Goal: Task Accomplishment & Management: Manage account settings

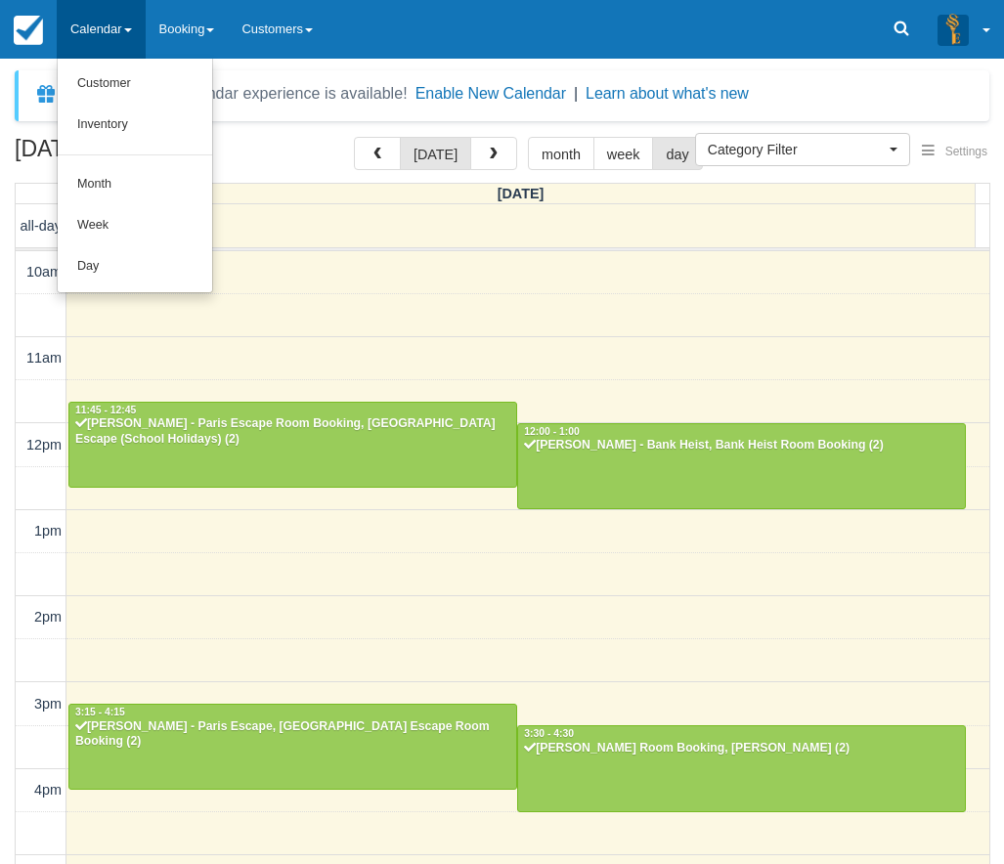
select select
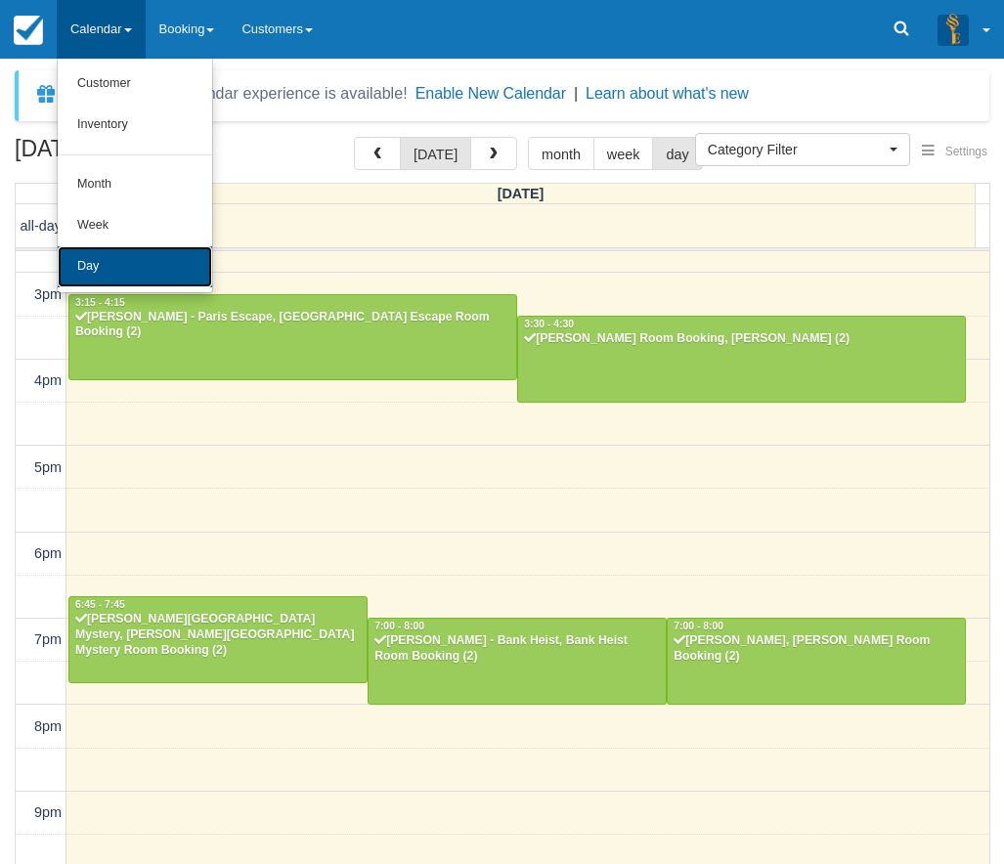
click at [169, 259] on link "Day" at bounding box center [135, 266] width 154 height 41
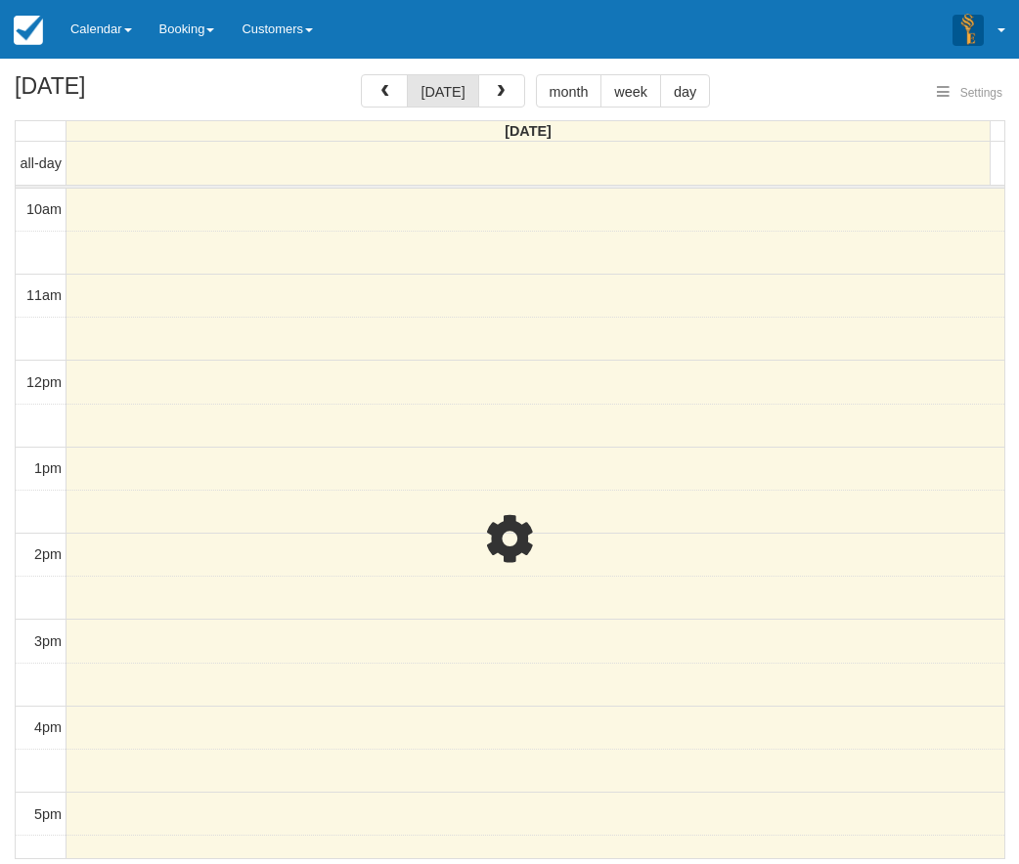
select select
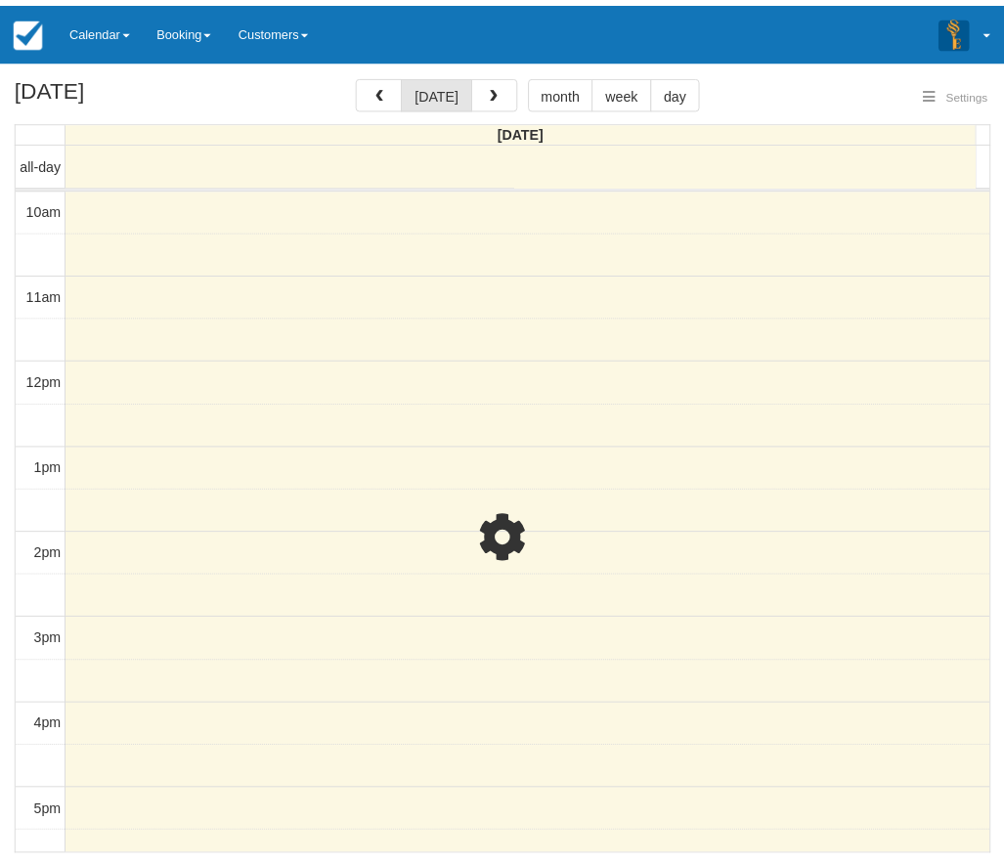
scroll to position [410, 0]
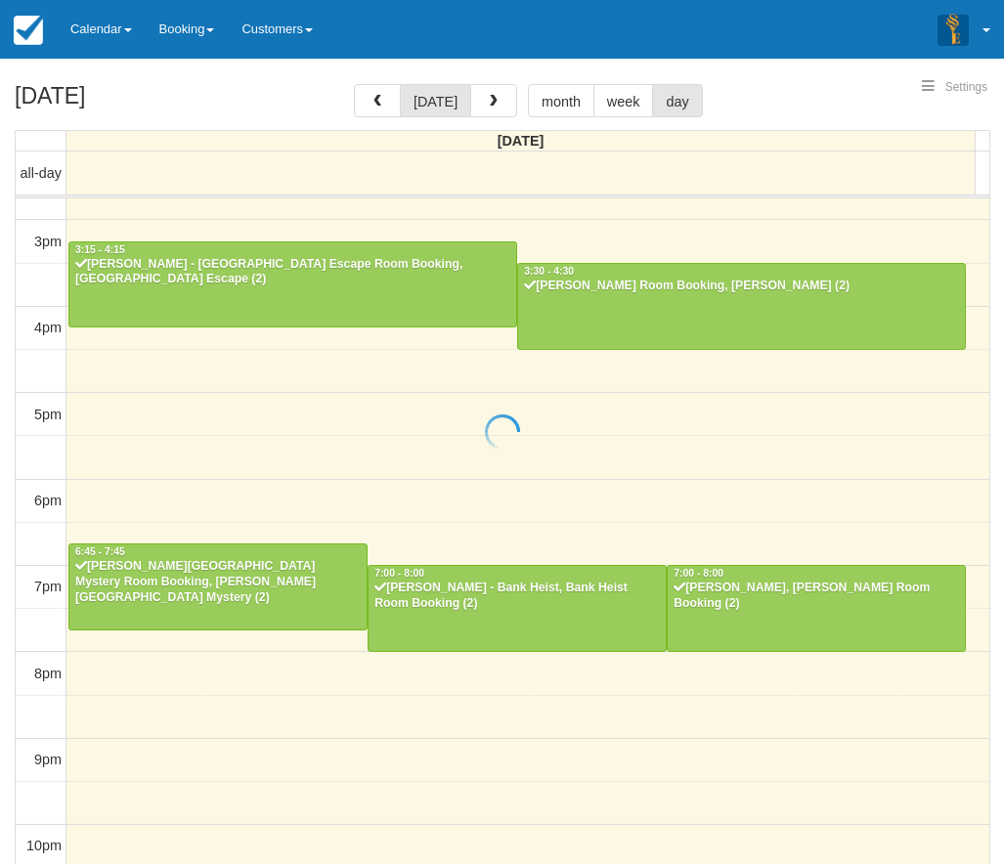
select select
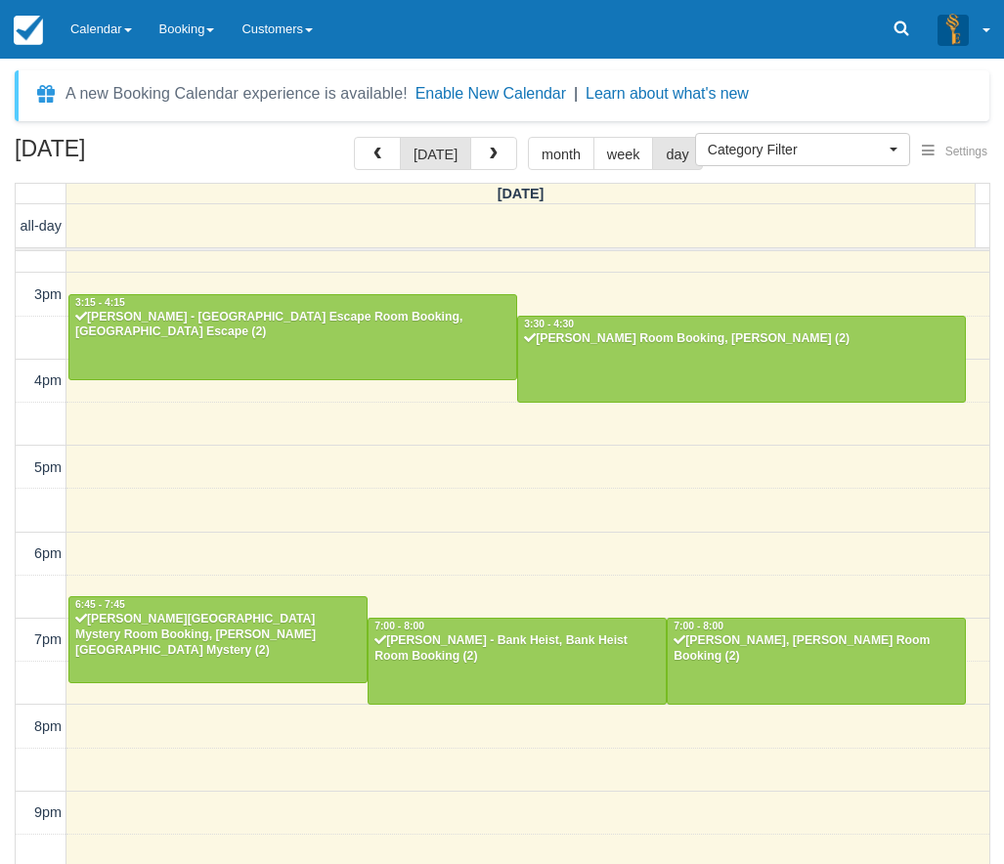
scroll to position [20, 0]
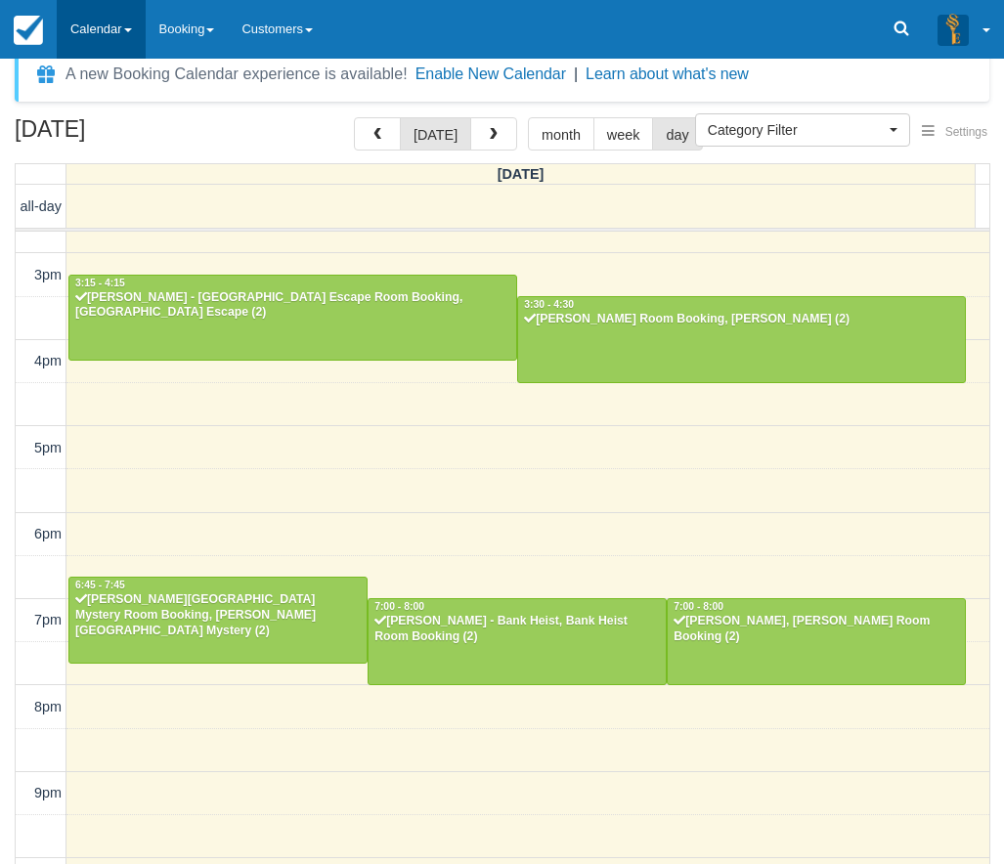
click at [110, 40] on link "Calendar" at bounding box center [101, 29] width 89 height 59
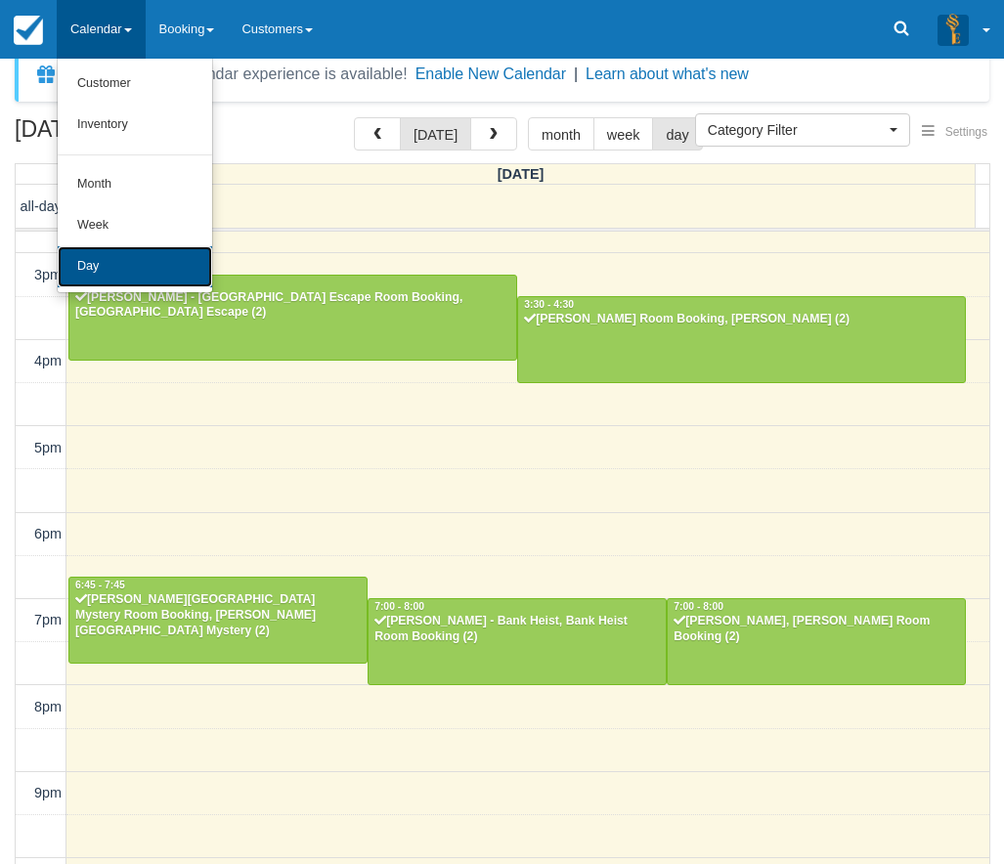
click at [133, 281] on link "Day" at bounding box center [135, 266] width 154 height 41
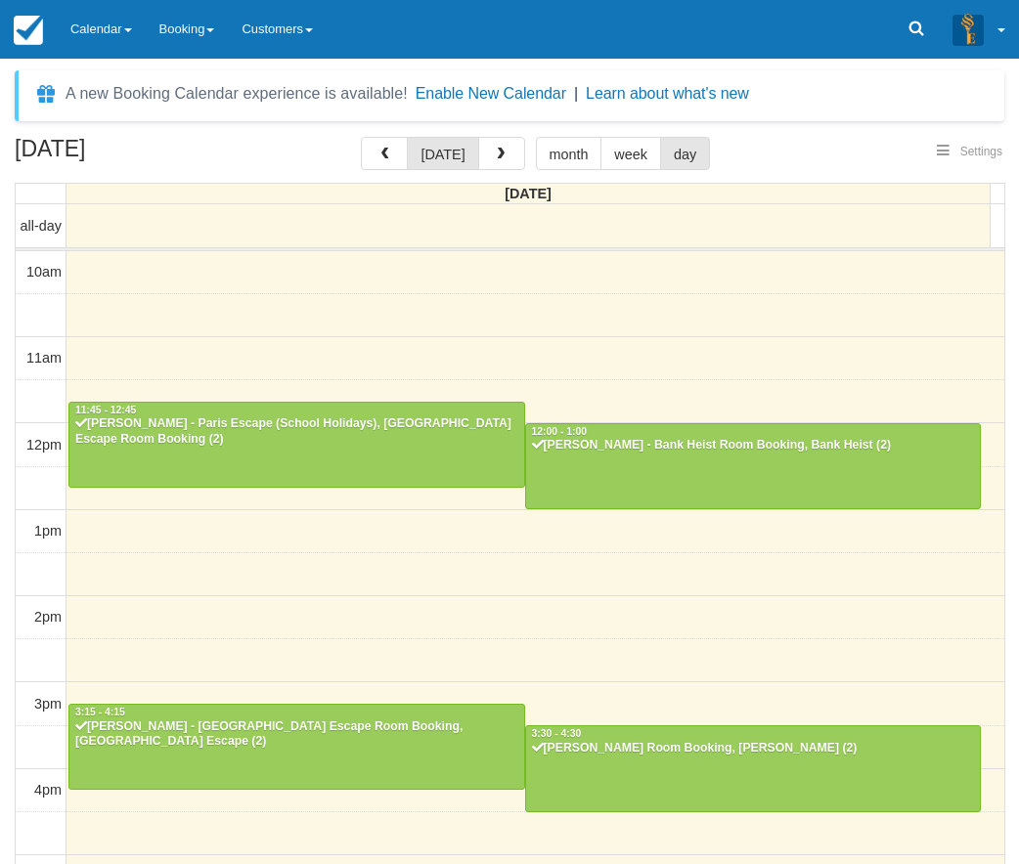
select select
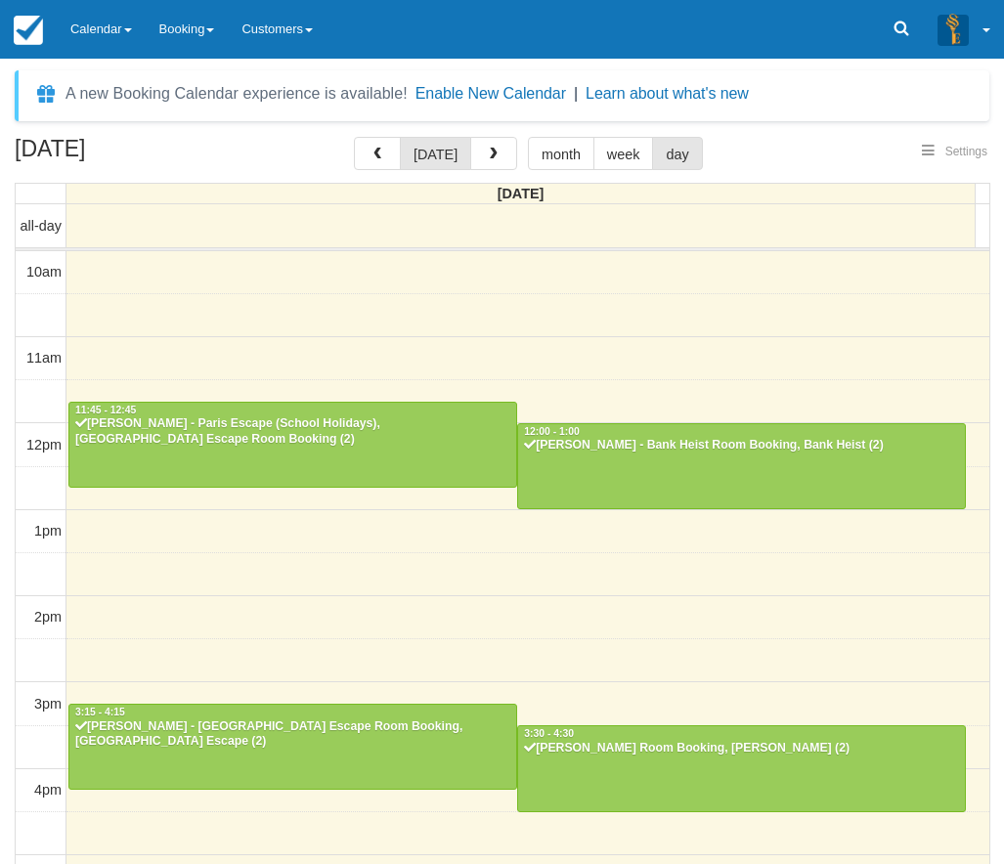
scroll to position [410, 0]
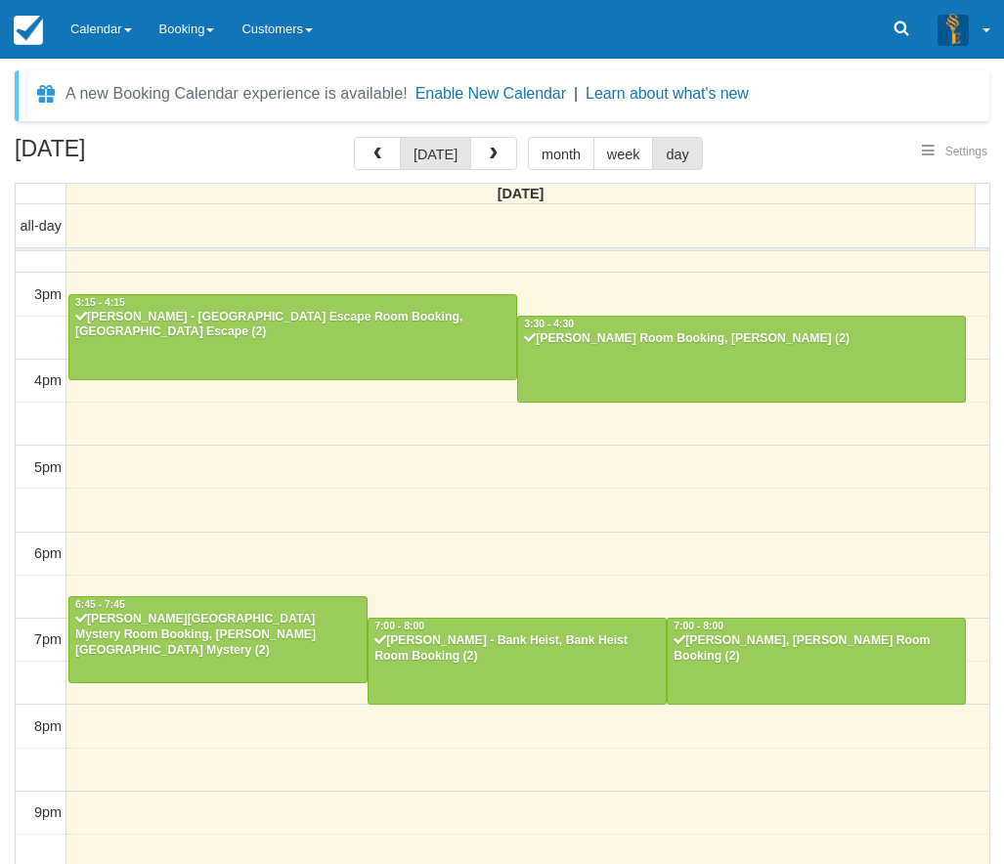
select select
click at [94, 17] on link "Calendar" at bounding box center [101, 29] width 89 height 59
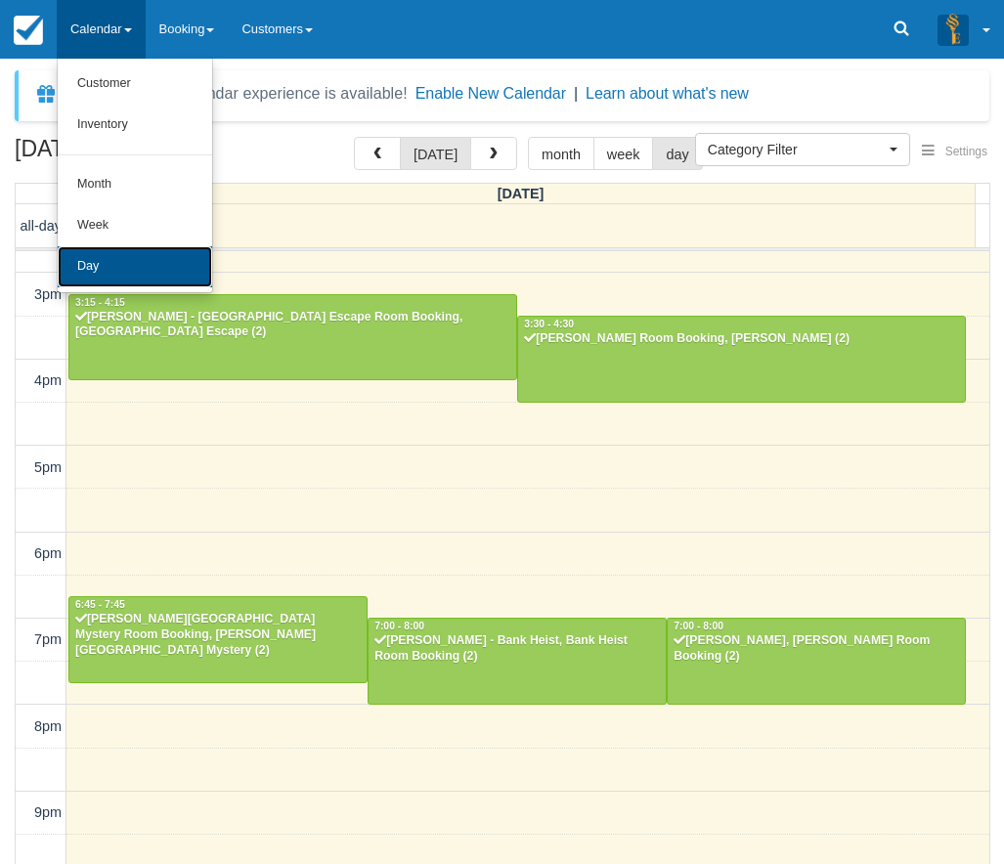
click at [117, 259] on link "Day" at bounding box center [135, 266] width 154 height 41
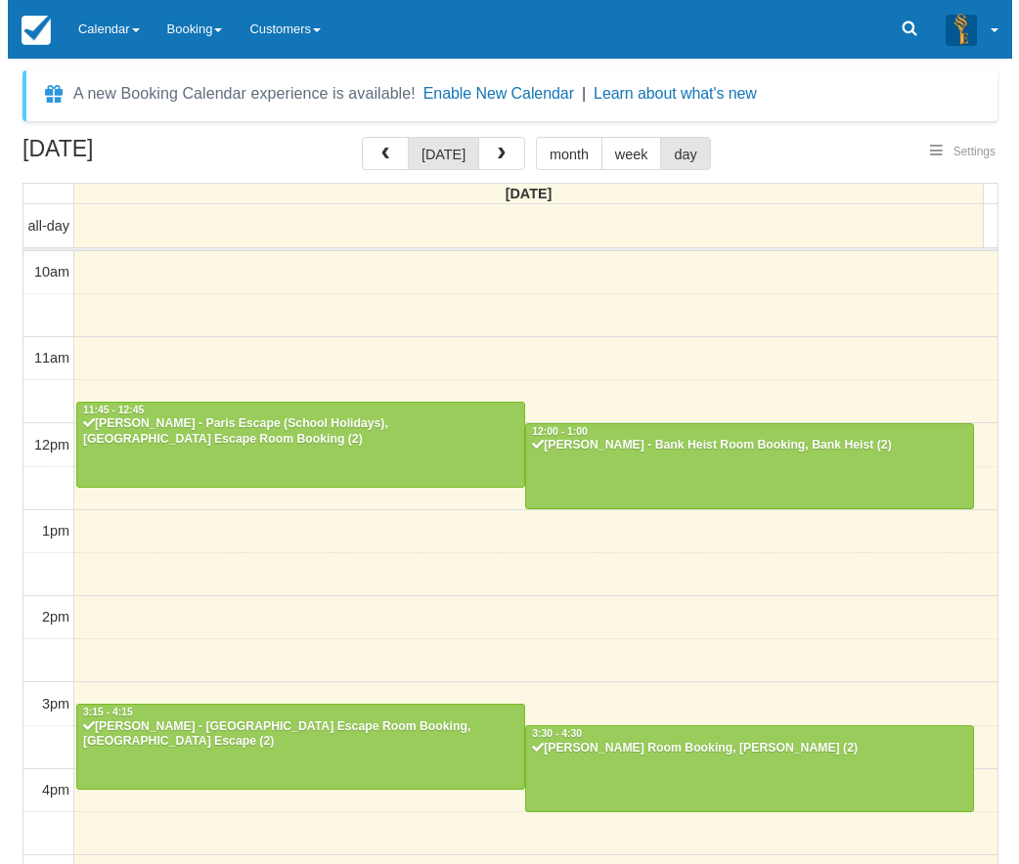
scroll to position [410, 0]
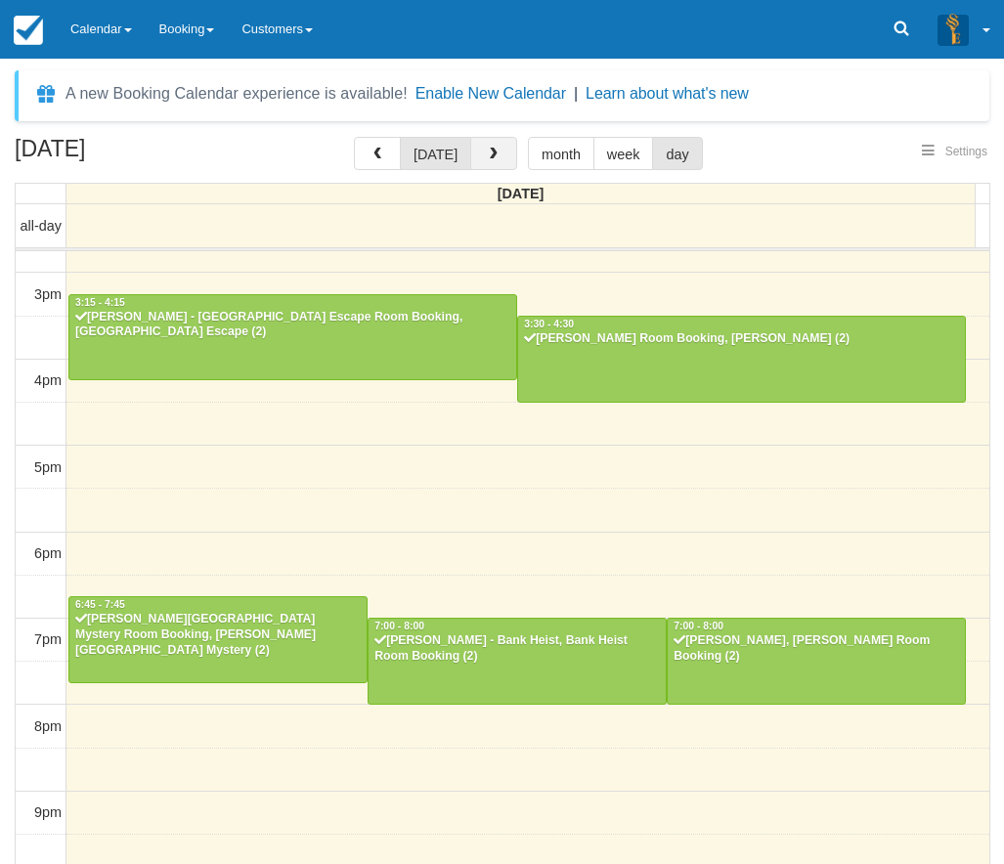
click at [487, 152] on span "button" at bounding box center [494, 155] width 14 height 14
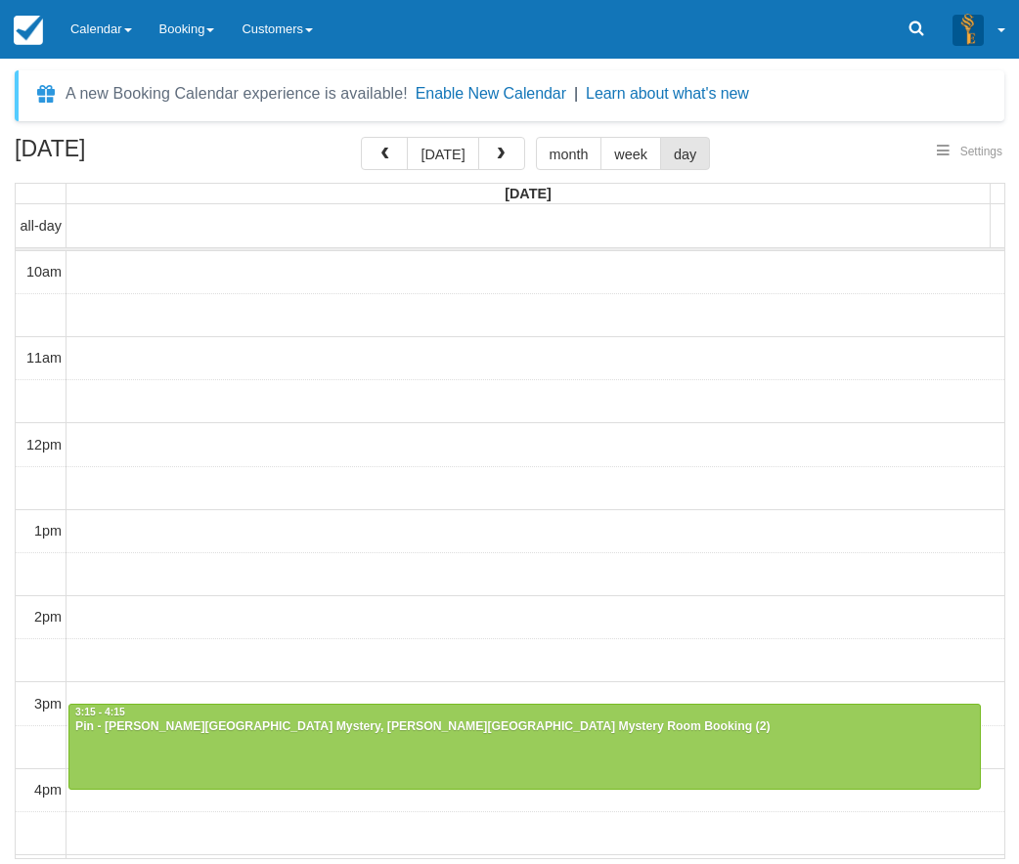
select select
click at [125, 19] on link "Calendar" at bounding box center [101, 29] width 89 height 59
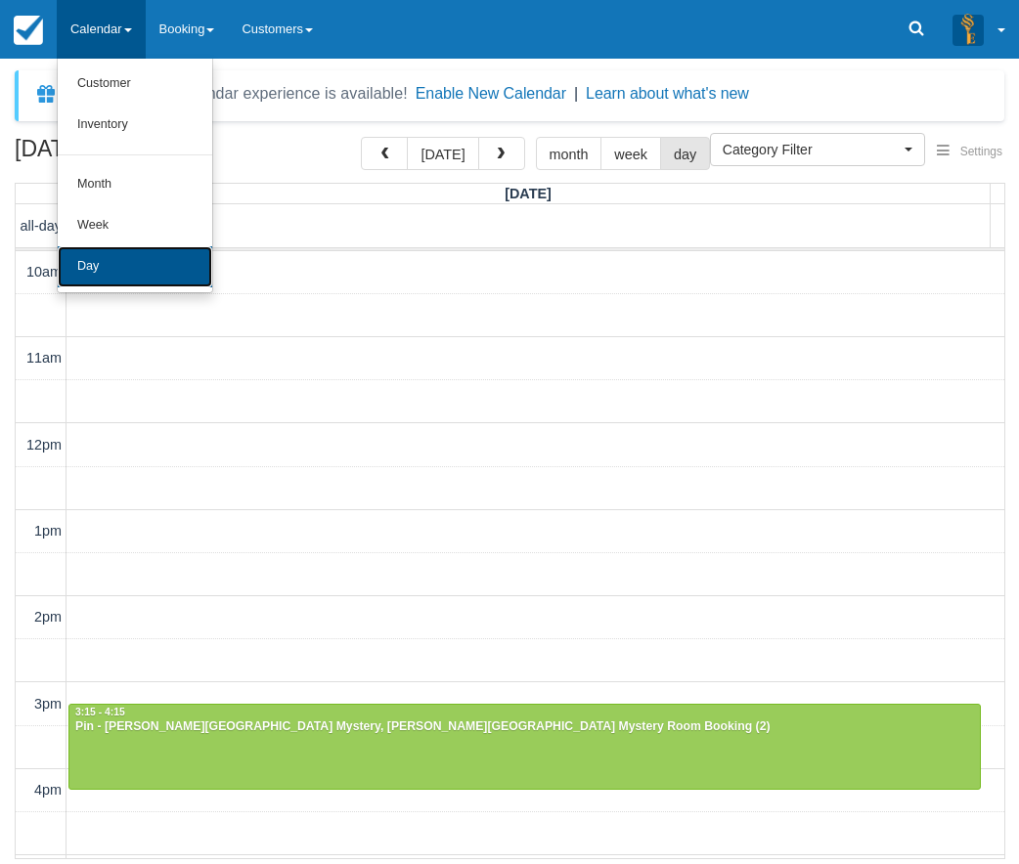
click at [108, 283] on link "Day" at bounding box center [135, 266] width 154 height 41
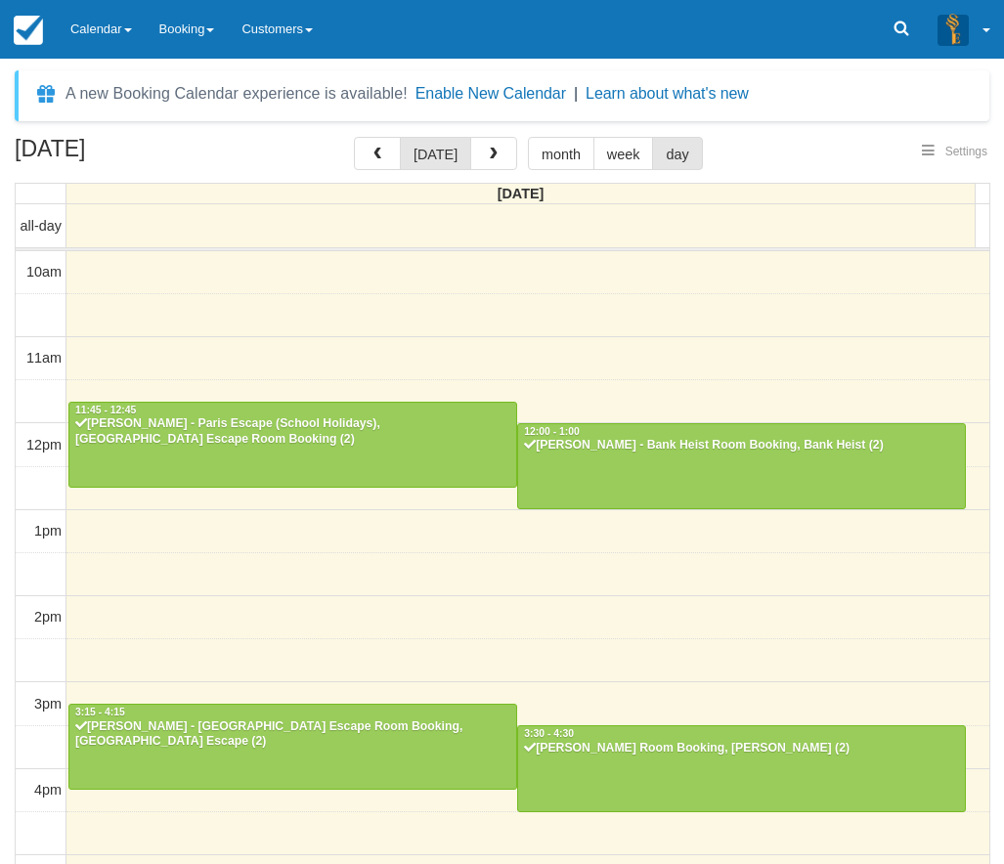
scroll to position [410, 0]
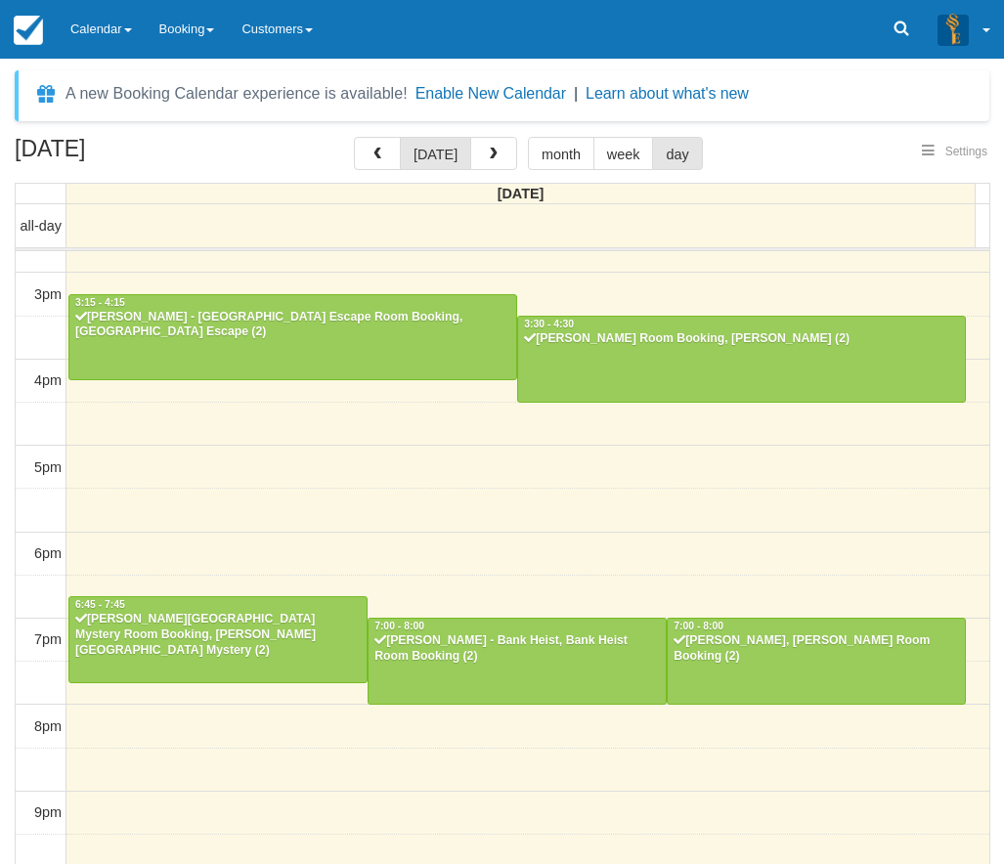
select select
click at [123, 24] on link "Calendar" at bounding box center [101, 29] width 89 height 59
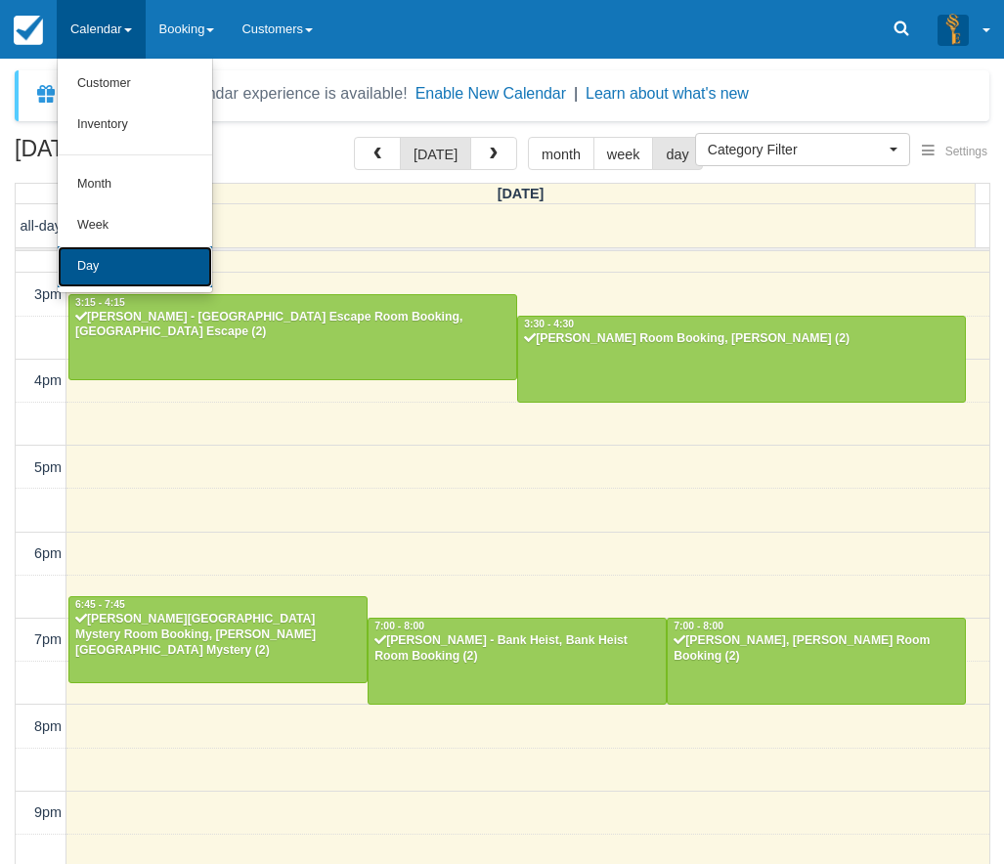
click at [170, 246] on link "Day" at bounding box center [135, 266] width 154 height 41
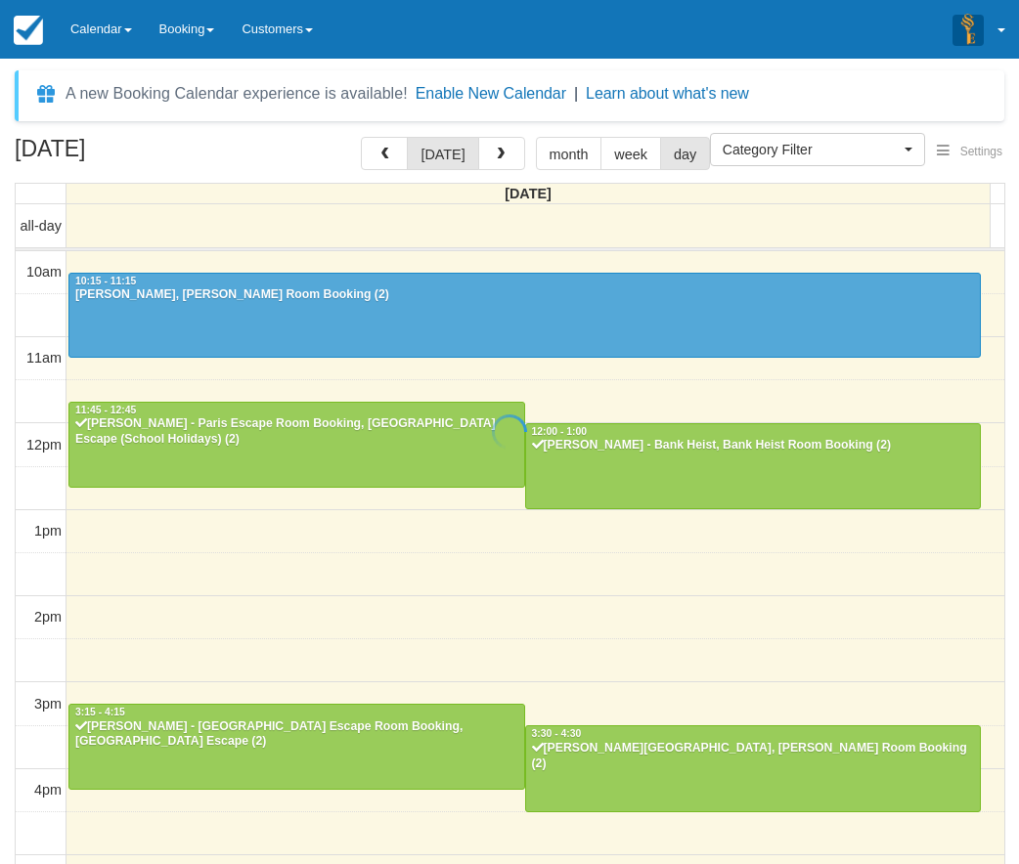
select select
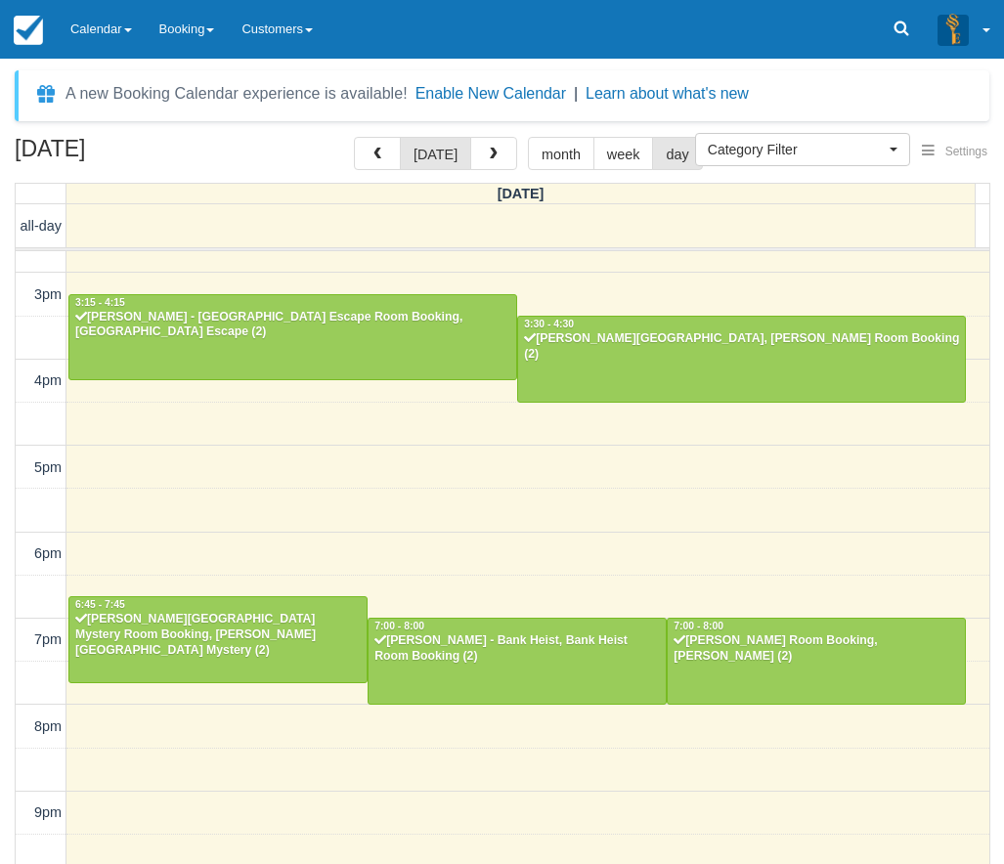
scroll to position [409, 0]
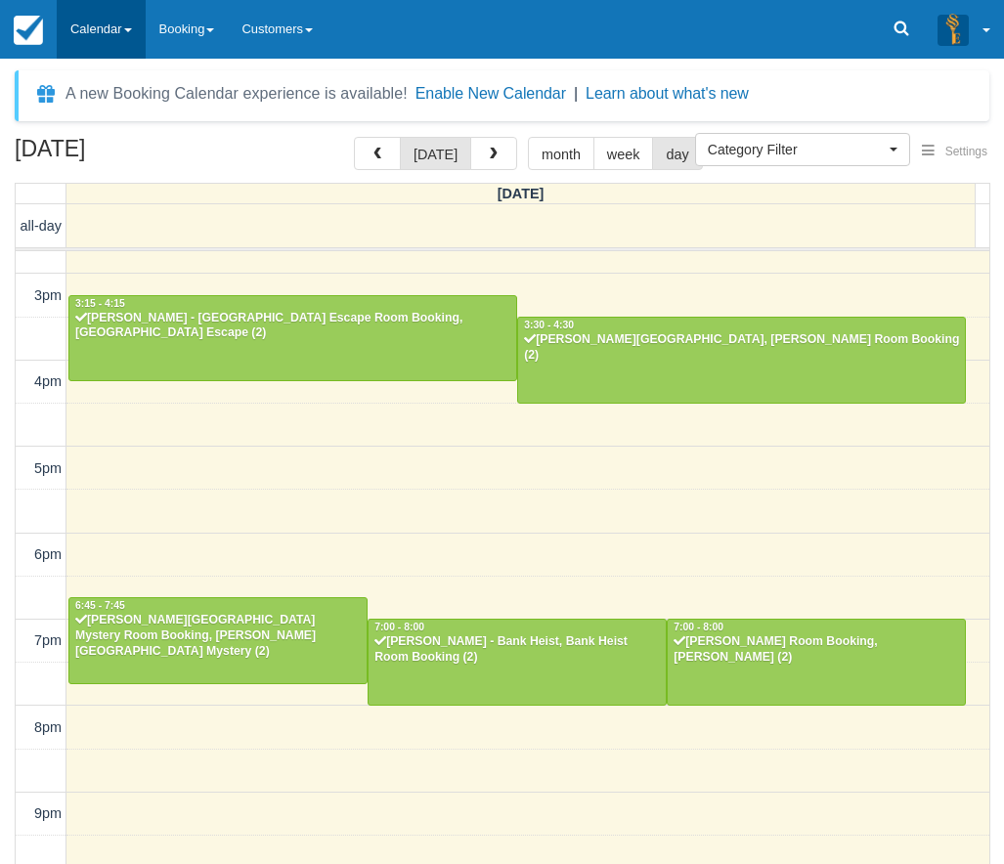
click at [73, 38] on link "Calendar" at bounding box center [101, 29] width 89 height 59
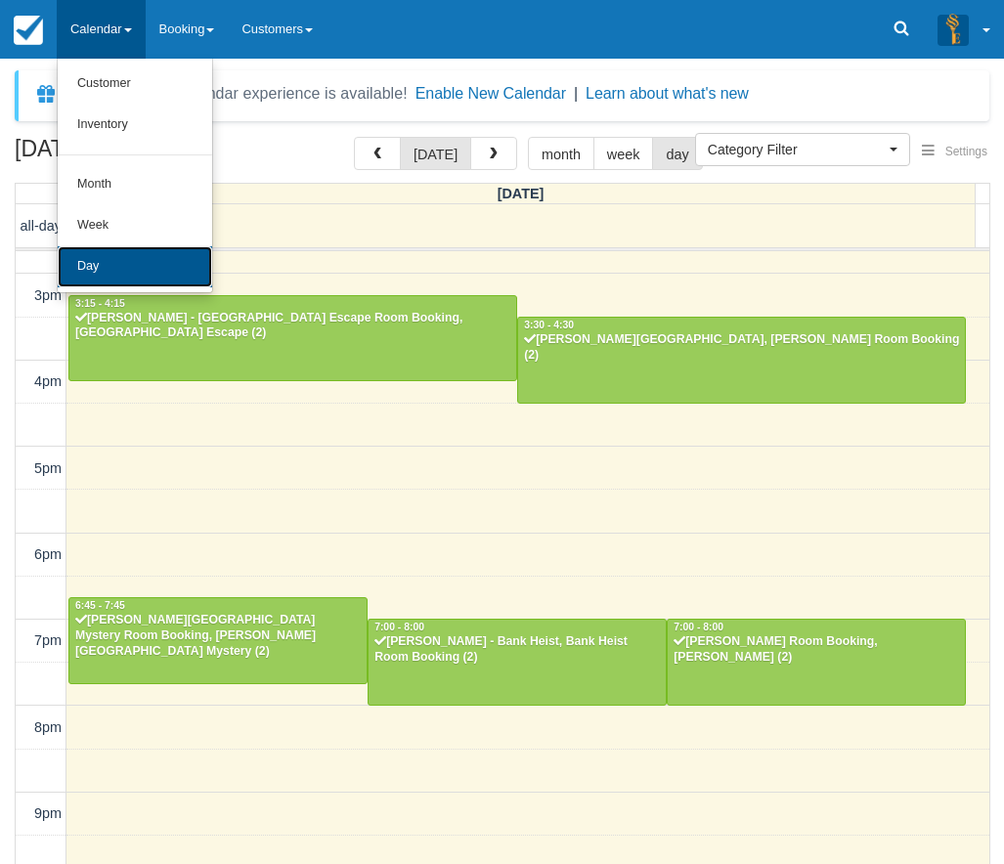
click at [121, 252] on link "Day" at bounding box center [135, 266] width 154 height 41
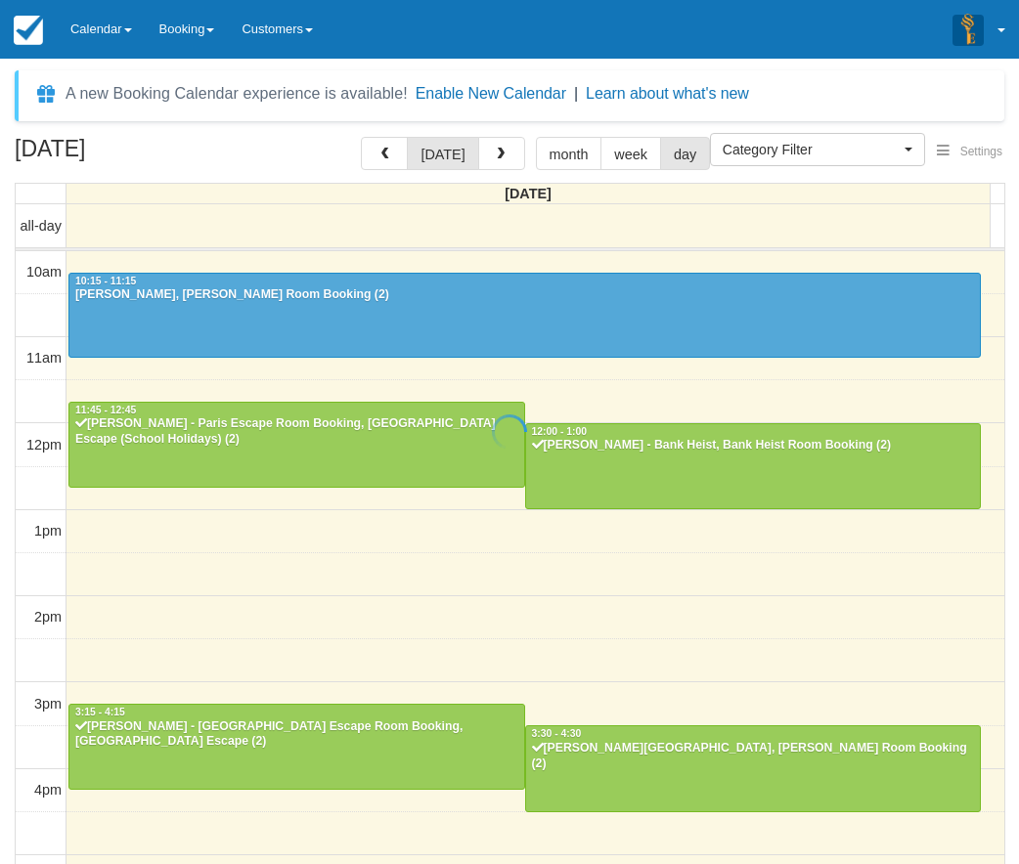
select select
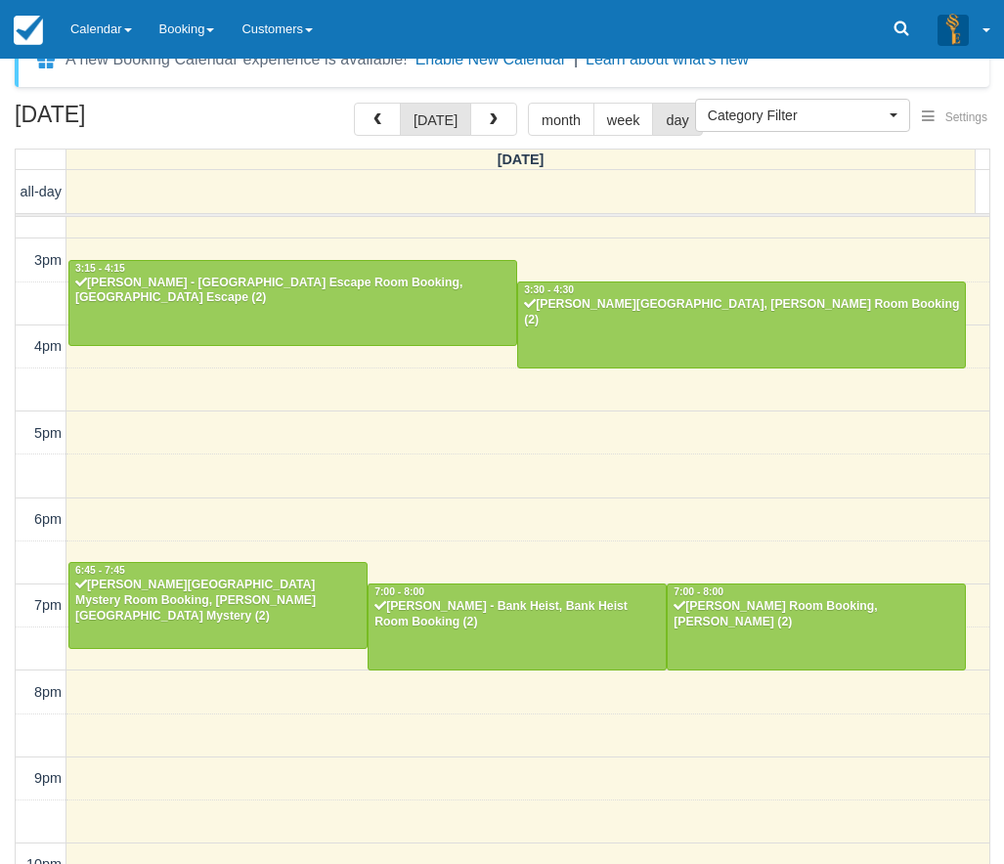
scroll to position [63, 0]
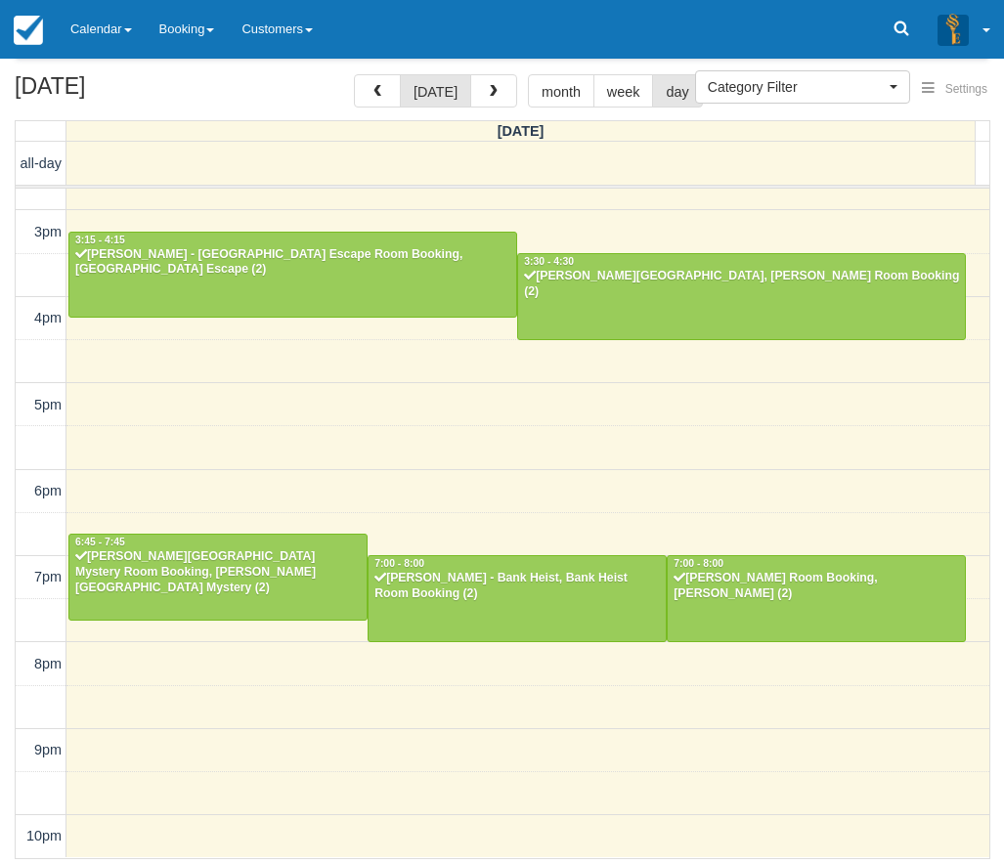
click at [996, 356] on div "[DATE] [DATE] month week day [DATE] all-day 10am 11am 12pm 1pm 2pm 3pm 4pm 5pm …" at bounding box center [502, 466] width 1004 height 785
click at [114, 39] on link "Calendar" at bounding box center [101, 29] width 89 height 59
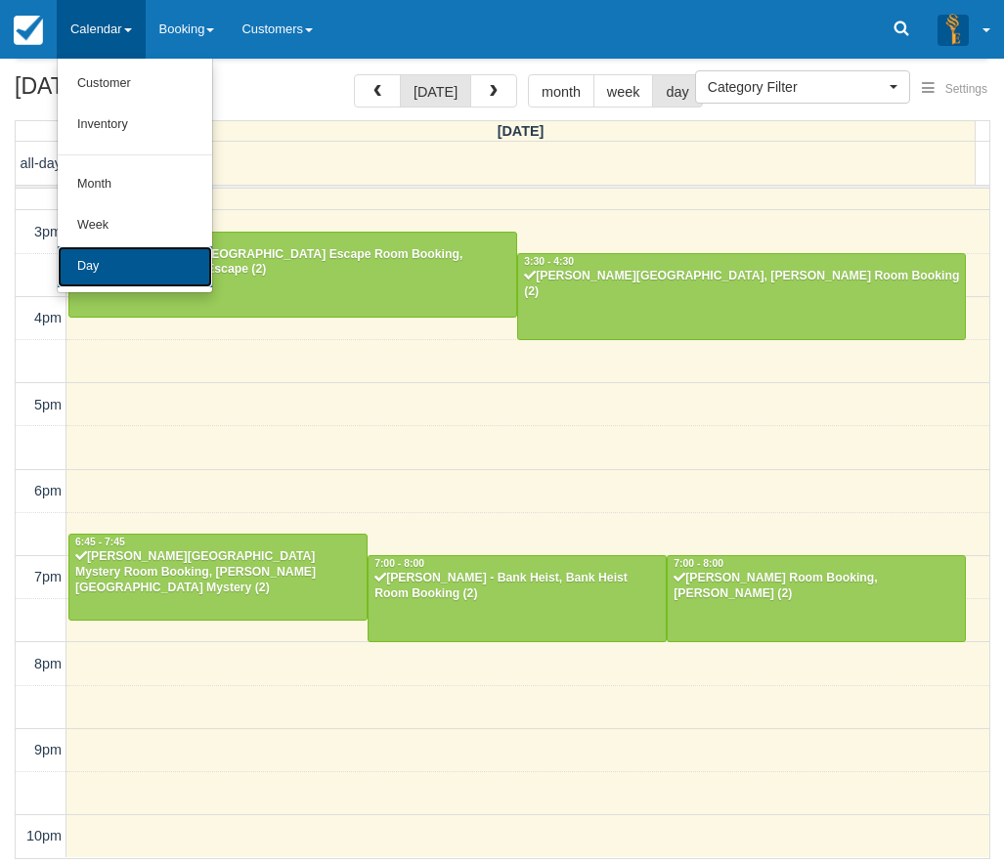
click at [103, 268] on link "Day" at bounding box center [135, 266] width 154 height 41
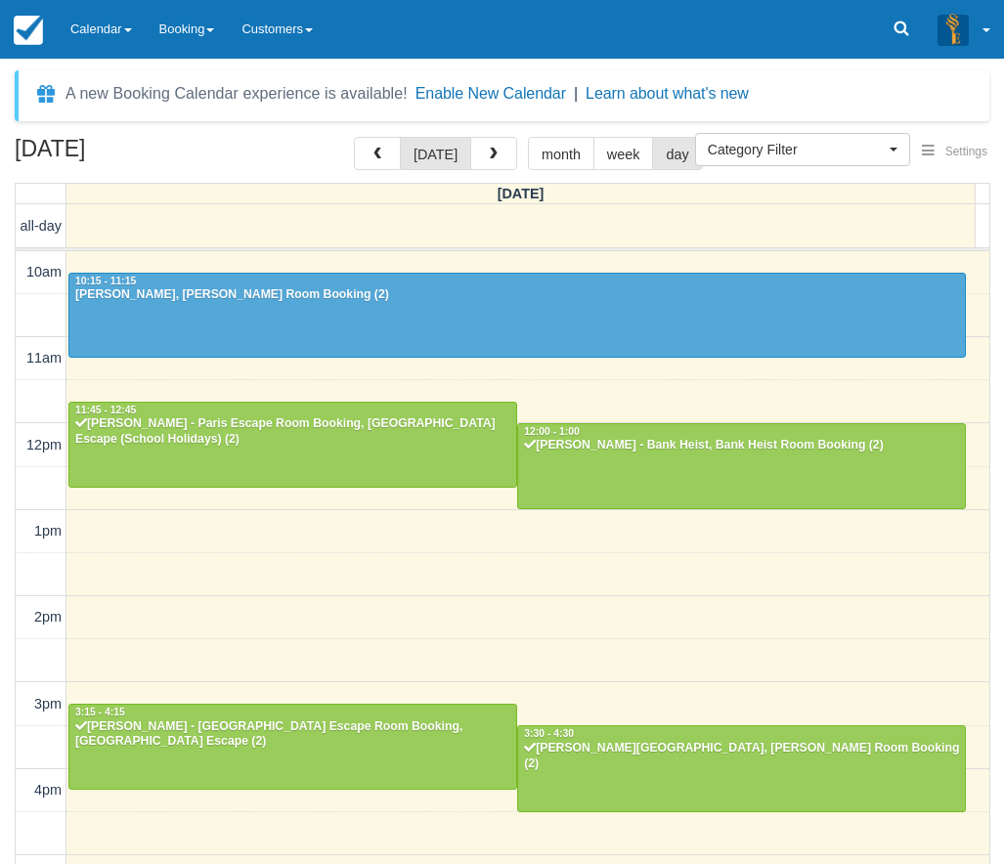
select select
